Goal: Find specific page/section: Find specific page/section

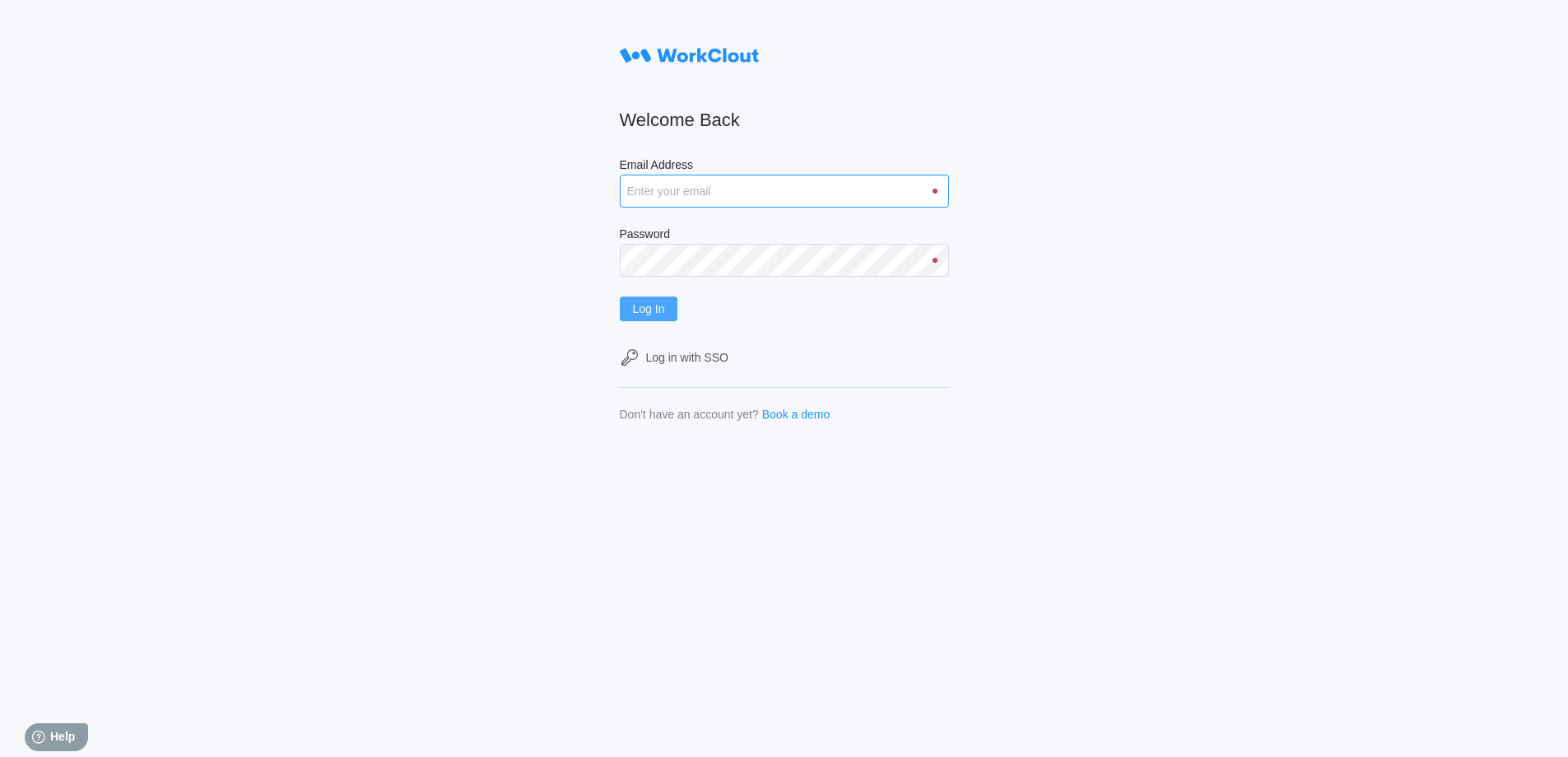
type input "[EMAIL_ADDRESS][DOMAIN_NAME]"
click at [645, 306] on span "Log In" at bounding box center [649, 308] width 32 height 11
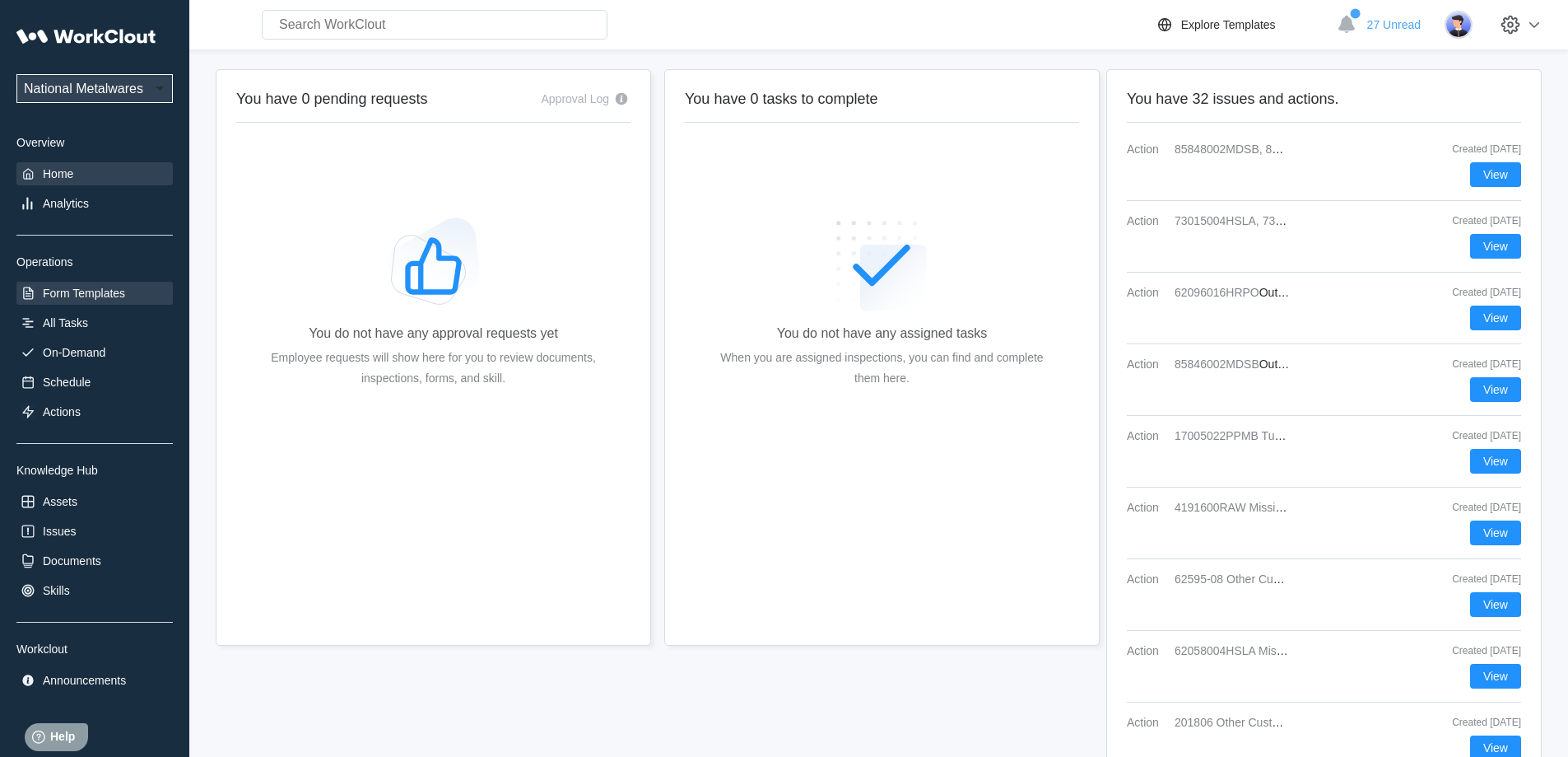
click at [92, 298] on div "Form Templates" at bounding box center [84, 293] width 82 height 13
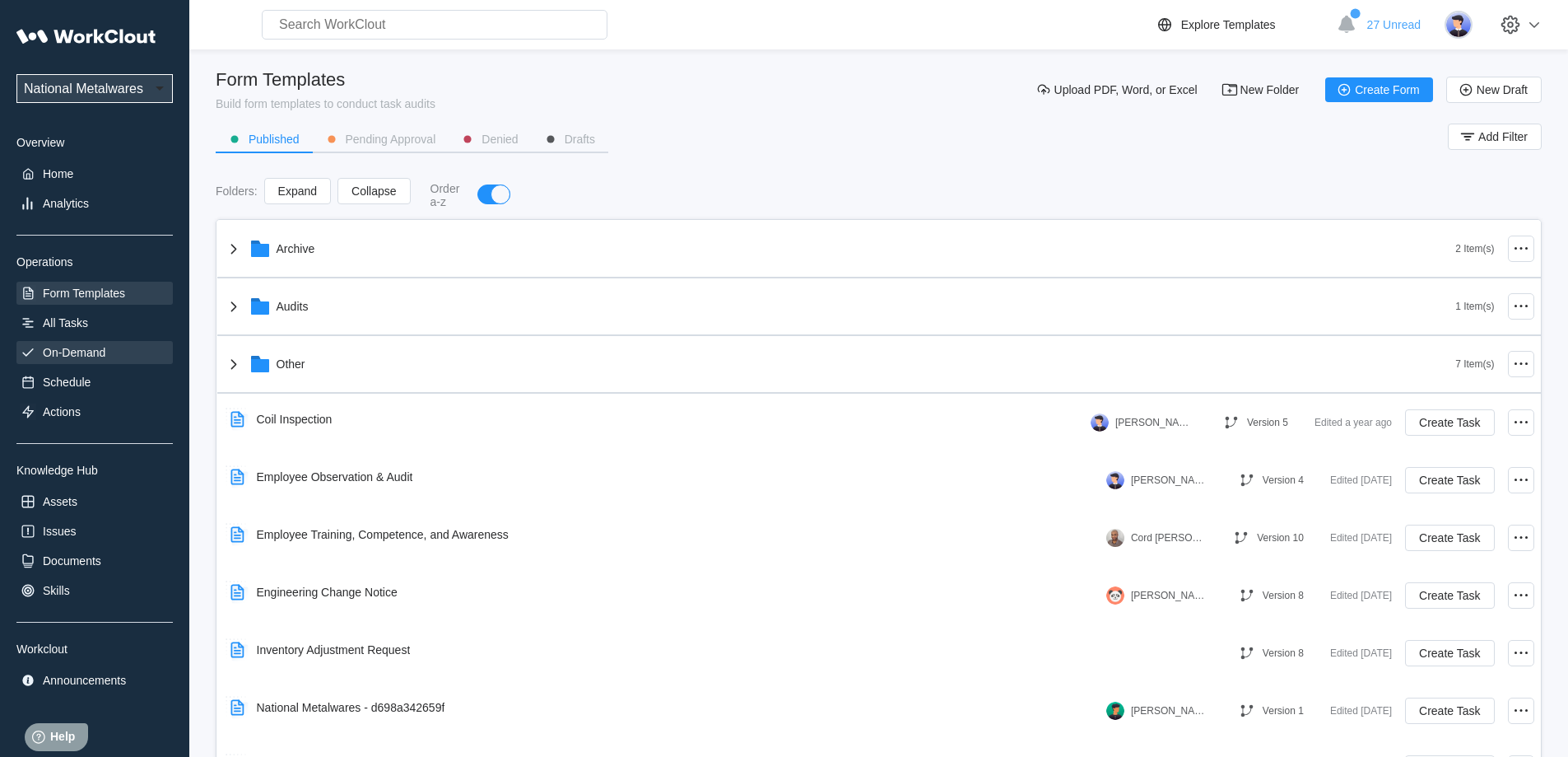
click at [102, 352] on div "On-Demand" at bounding box center [74, 352] width 63 height 13
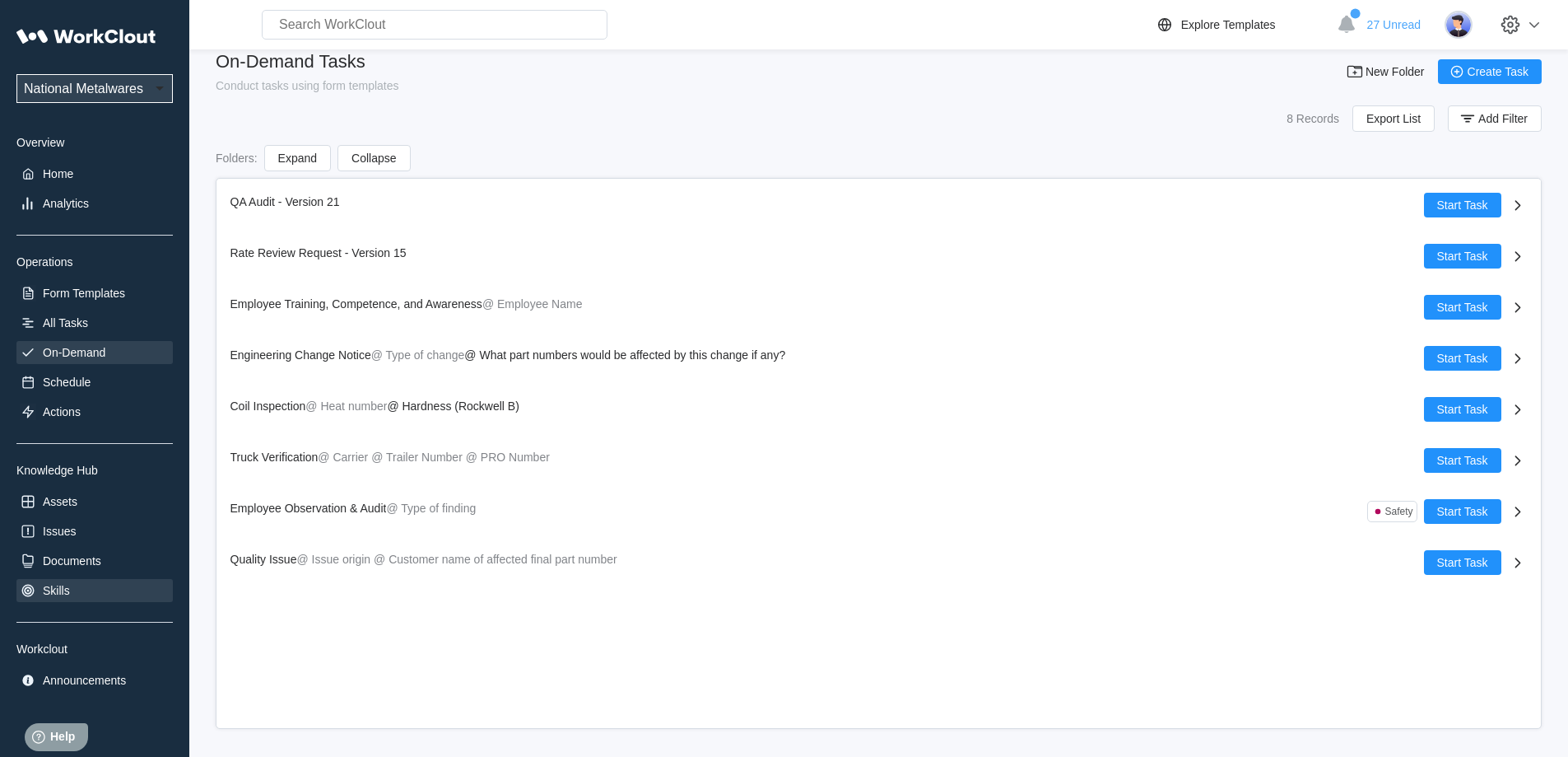
scroll to position [23, 0]
